Goal: Task Accomplishment & Management: Use online tool/utility

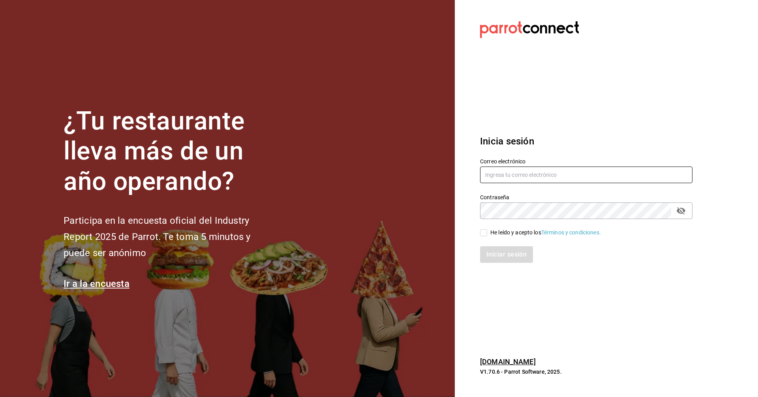
click at [603, 176] on input "text" at bounding box center [586, 175] width 212 height 17
type input "C"
type input "corcas7916@gmail.com"
click at [480, 233] on input "He leído y acepto los Términos y condiciones." at bounding box center [483, 232] width 7 height 7
checkbox input "true"
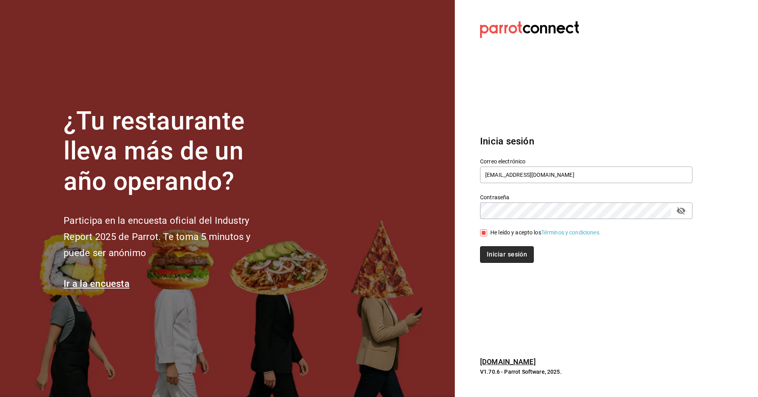
click at [500, 252] on button "Iniciar sesión" at bounding box center [507, 254] width 54 height 17
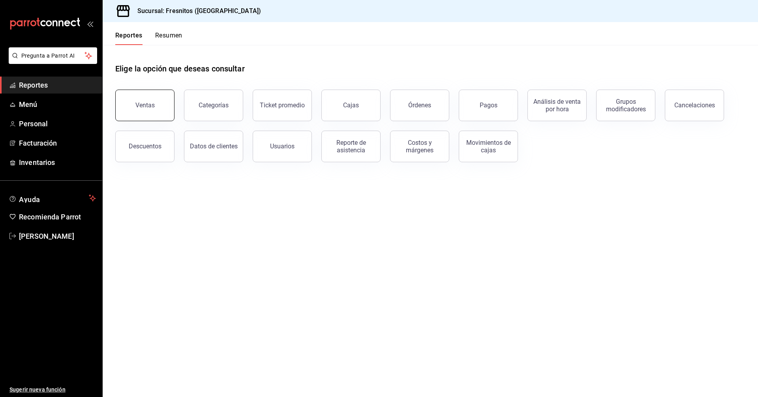
click at [142, 103] on div "Ventas" at bounding box center [144, 104] width 19 height 7
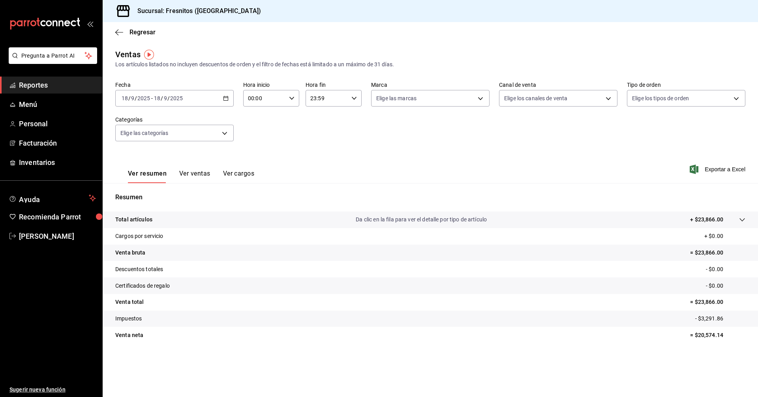
click at [227, 100] on icon "button" at bounding box center [226, 99] width 6 height 6
click at [150, 190] on span "Rango de fechas" at bounding box center [152, 193] width 61 height 8
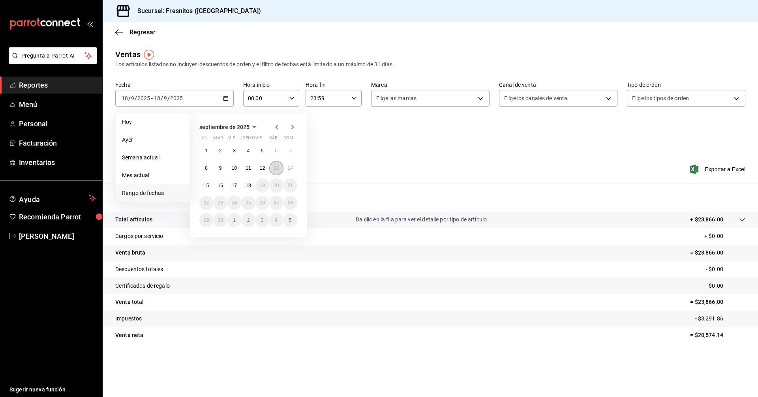
click at [277, 165] on abbr "13" at bounding box center [275, 168] width 5 height 6
click at [289, 165] on abbr "14" at bounding box center [290, 168] width 5 height 6
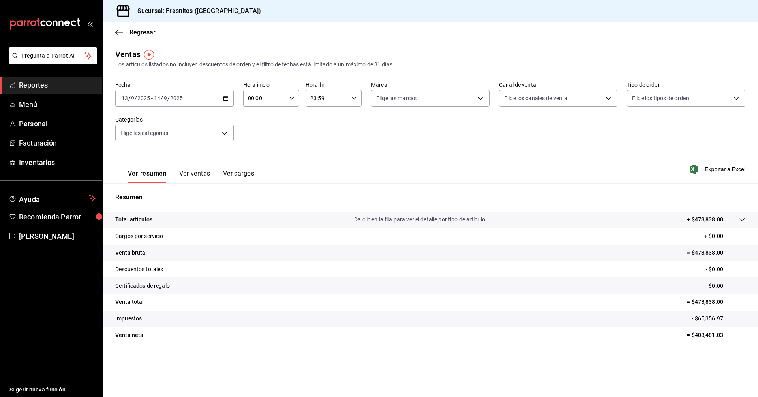
click at [292, 96] on icon "button" at bounding box center [292, 99] width 6 height 6
click at [259, 125] on span "19" at bounding box center [256, 126] width 15 height 6
type input "19:00"
click at [350, 96] on div at bounding box center [379, 198] width 758 height 397
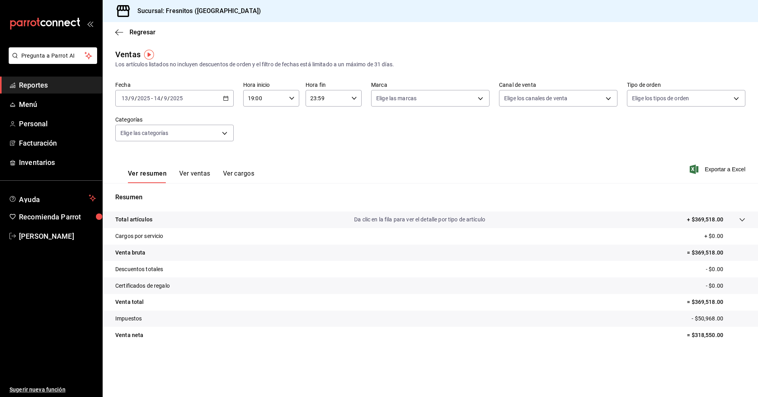
click at [351, 97] on icon "button" at bounding box center [354, 99] width 6 height 6
click at [318, 133] on button "05" at bounding box center [319, 137] width 25 height 16
click at [347, 166] on span "30" at bounding box center [347, 166] width 15 height 6
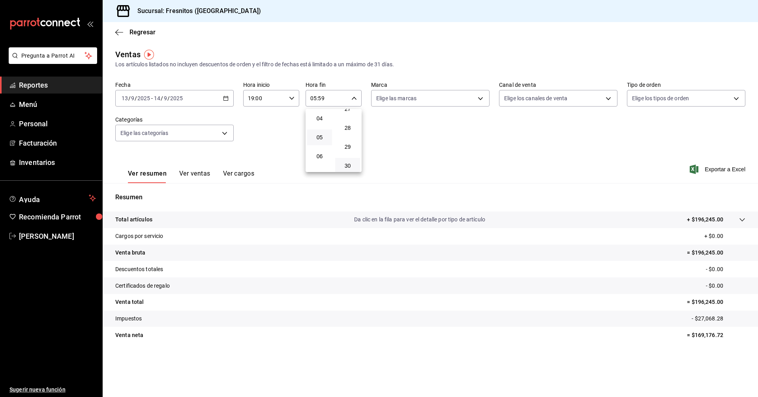
type input "05:30"
click at [394, 133] on div at bounding box center [379, 198] width 758 height 397
click at [225, 131] on body "Pregunta a Parrot AI Reportes Menú Personal Facturación Inventarios Ayuda Recom…" at bounding box center [379, 198] width 758 height 397
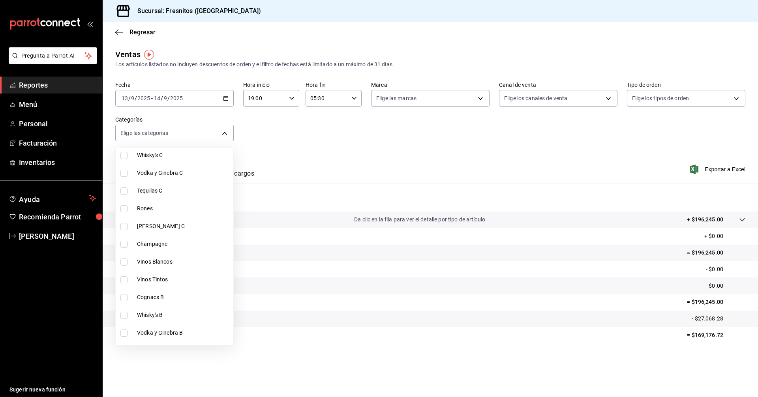
scroll to position [355, 0]
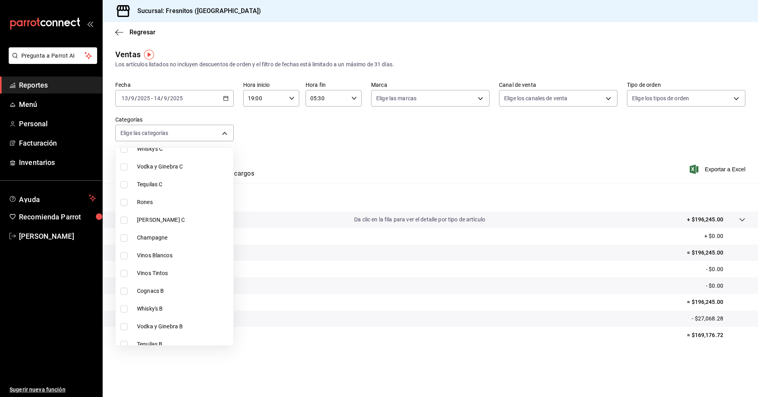
click at [123, 292] on input "checkbox" at bounding box center [123, 291] width 7 height 7
checkbox input "true"
type input "8177b495-df60-4113-b08c-653908154ba9"
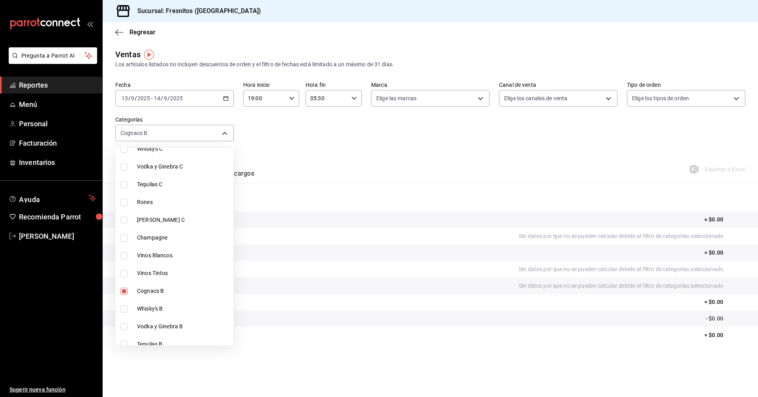
click at [124, 311] on input "checkbox" at bounding box center [123, 308] width 7 height 7
checkbox input "true"
type input "8177b495-df60-4113-b08c-653908154ba9,76abd854-f068-4c4e-9c24-079ae38a4d4b"
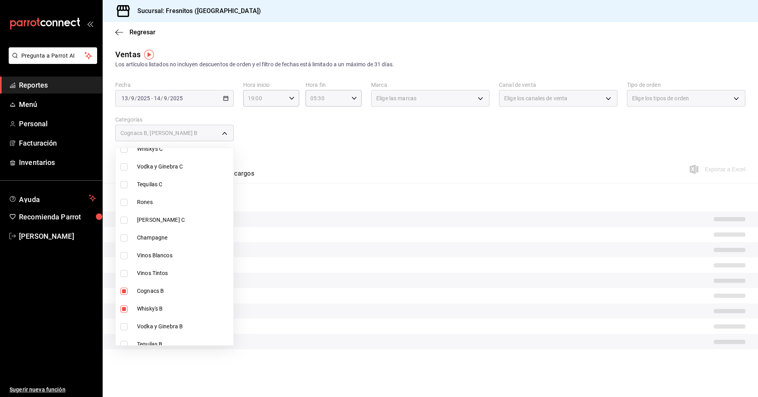
click at [125, 326] on input "checkbox" at bounding box center [123, 326] width 7 height 7
checkbox input "true"
type input "8177b495-df60-4113-b08c-653908154ba9,76abd854-f068-4c4e-9c24-079ae38a4d4b,28954…"
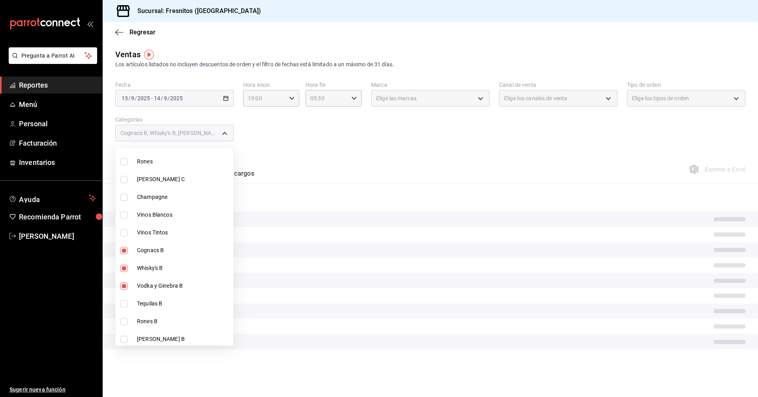
scroll to position [474, 0]
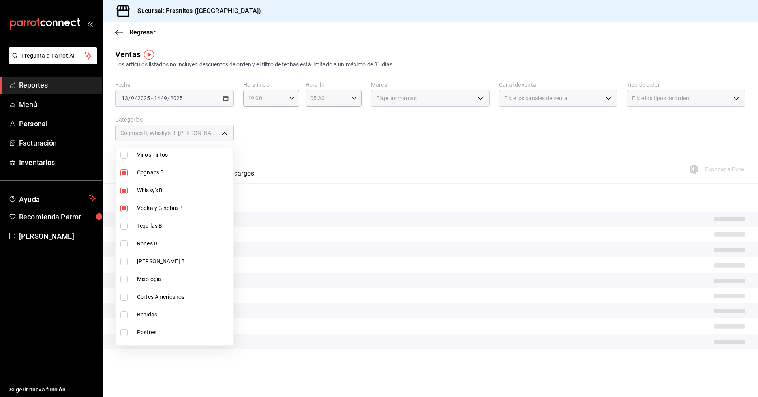
click at [124, 225] on input "checkbox" at bounding box center [123, 226] width 7 height 7
checkbox input "true"
type input "8177b495-df60-4113-b08c-653908154ba9,76abd854-f068-4c4e-9c24-079ae38a4d4b,28954…"
click at [124, 243] on input "checkbox" at bounding box center [123, 243] width 7 height 7
checkbox input "true"
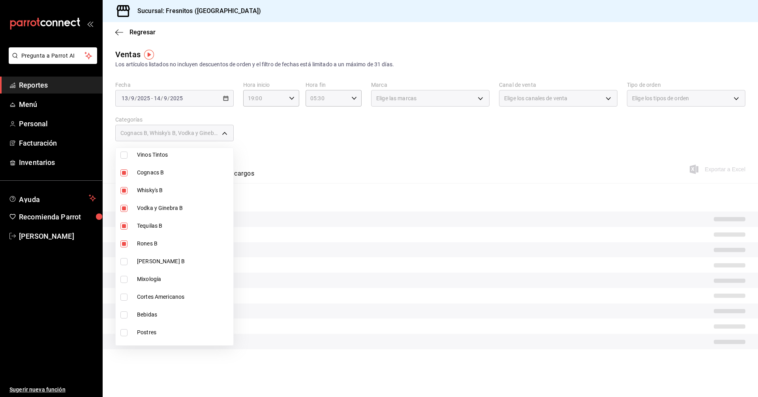
type input "8177b495-df60-4113-b08c-653908154ba9,76abd854-f068-4c4e-9c24-079ae38a4d4b,28954…"
click at [124, 261] on input "checkbox" at bounding box center [123, 261] width 7 height 7
checkbox input "true"
type input "8177b495-df60-4113-b08c-653908154ba9,76abd854-f068-4c4e-9c24-079ae38a4d4b,28954…"
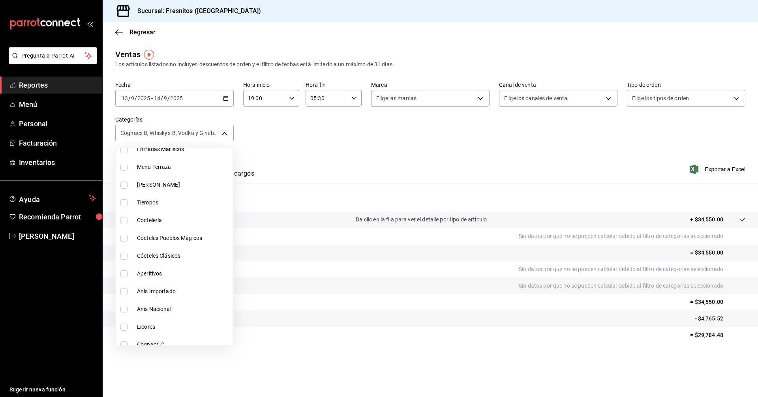
scroll to position [118, 0]
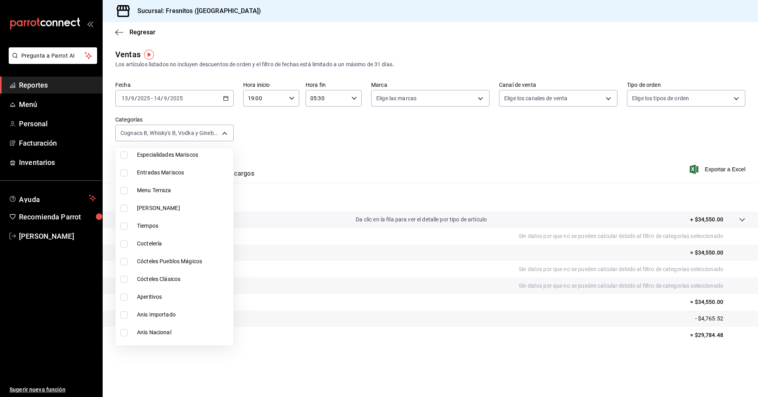
click at [377, 135] on div at bounding box center [379, 198] width 758 height 397
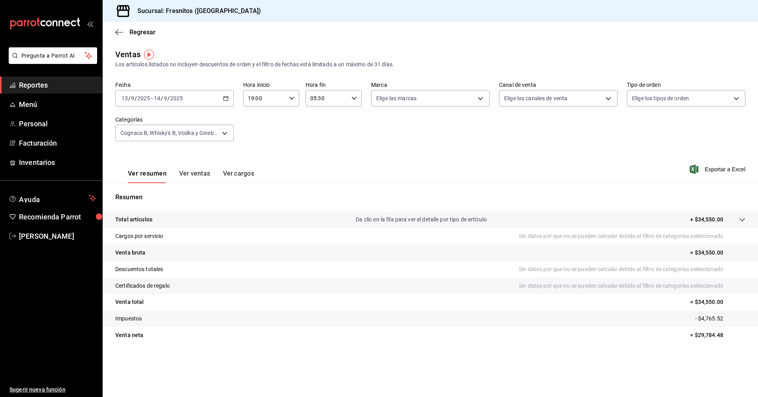
click at [196, 175] on button "Ver ventas" at bounding box center [194, 176] width 31 height 13
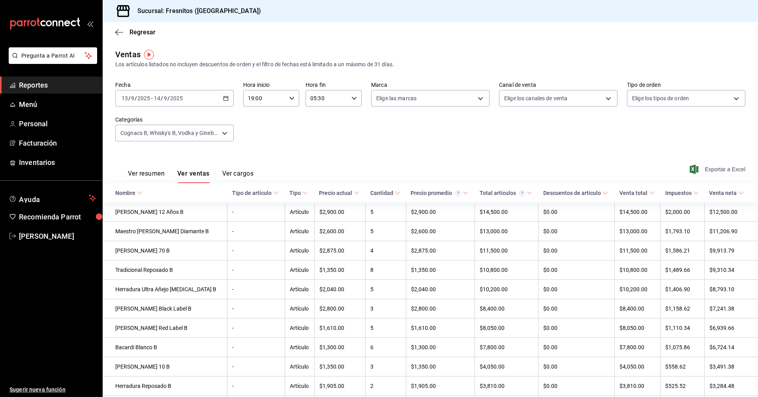
click at [719, 168] on span "Exportar a Excel" at bounding box center [718, 169] width 54 height 9
